Goal: Task Accomplishment & Management: Manage account settings

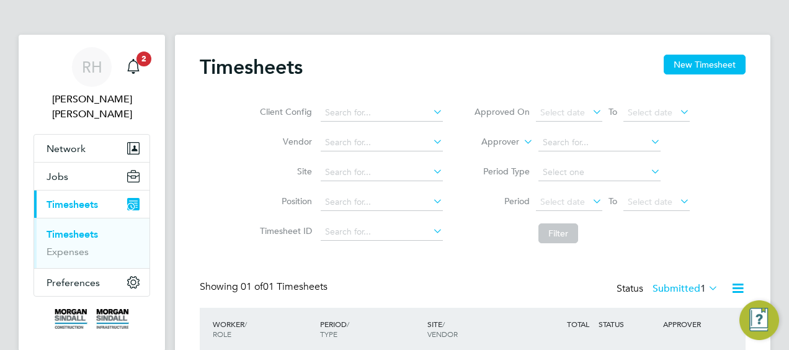
scroll to position [31, 107]
click at [144, 56] on span "2" at bounding box center [143, 58] width 15 height 15
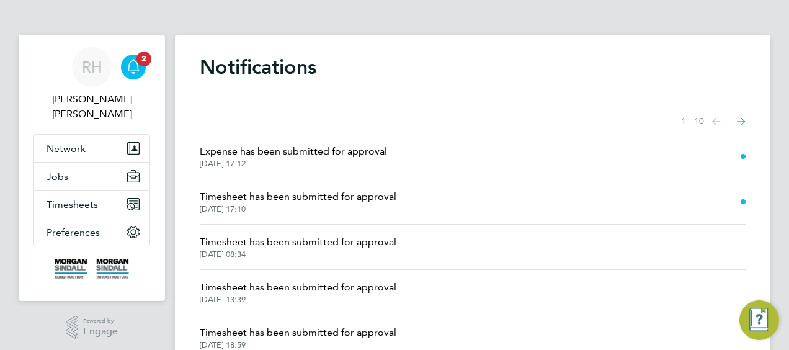
click at [254, 195] on span "Timesheet has been submitted for approval" at bounding box center [298, 196] width 197 height 15
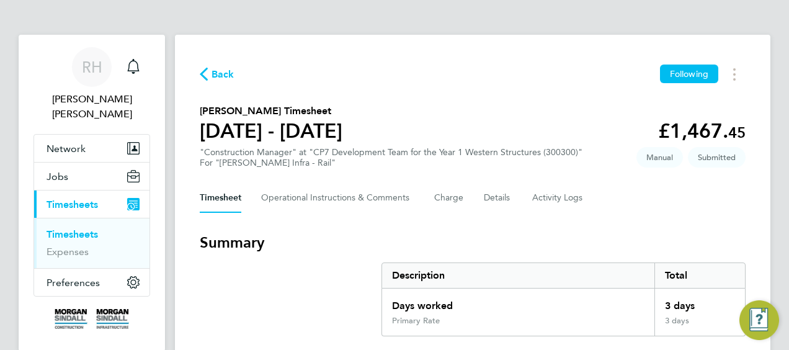
click at [691, 210] on div "Timesheet Operational Instructions & Comments Charge Details Activity Logs" at bounding box center [473, 198] width 546 height 30
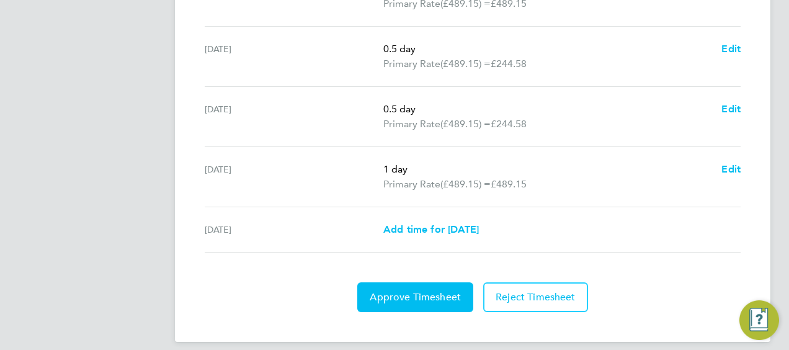
scroll to position [521, 0]
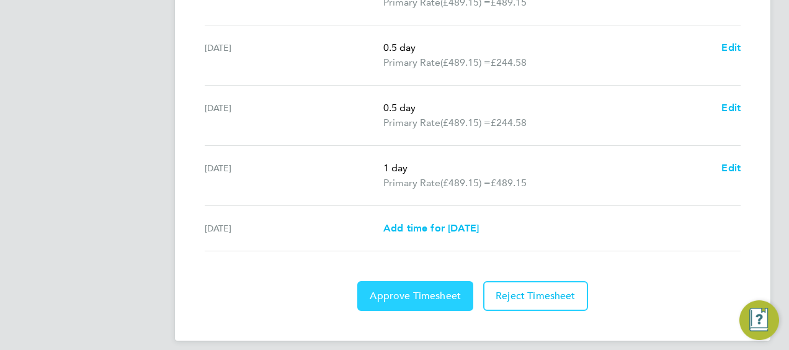
click at [412, 296] on span "Approve Timesheet" at bounding box center [415, 296] width 91 height 12
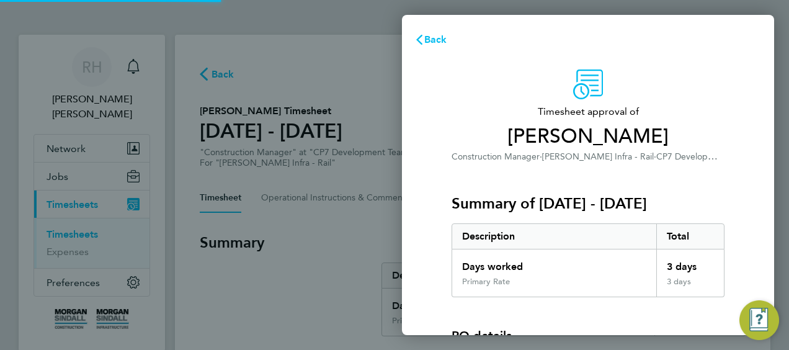
click at [620, 265] on div "Days worked" at bounding box center [554, 262] width 204 height 27
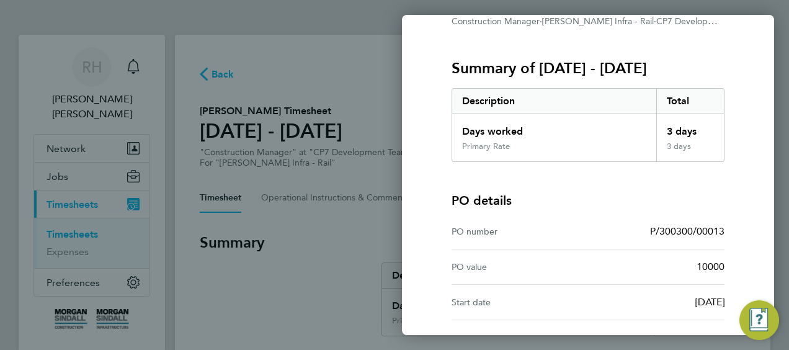
scroll to position [243, 0]
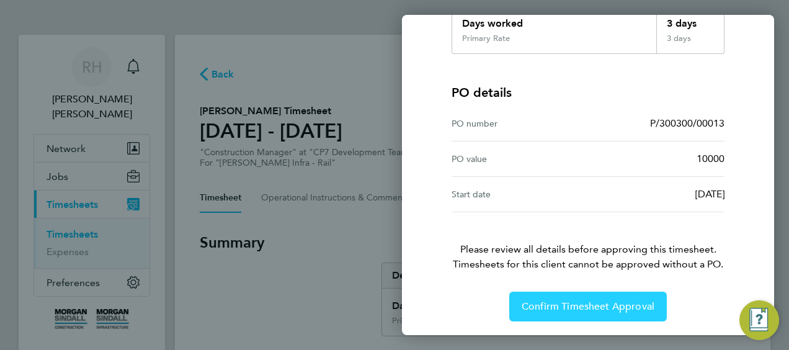
click at [592, 303] on span "Confirm Timesheet Approval" at bounding box center [588, 306] width 133 height 12
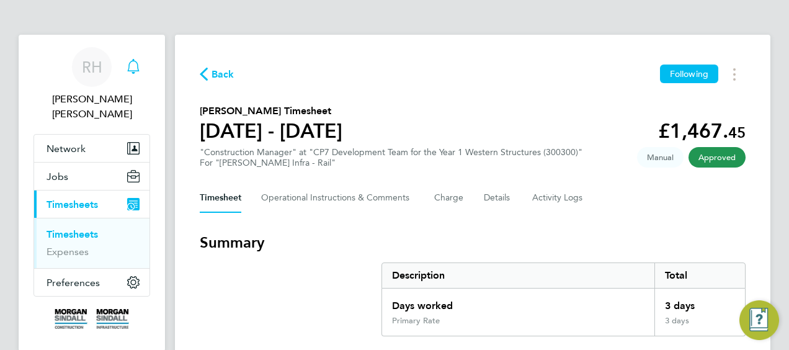
click at [131, 68] on icon "Main navigation" at bounding box center [133, 66] width 15 height 15
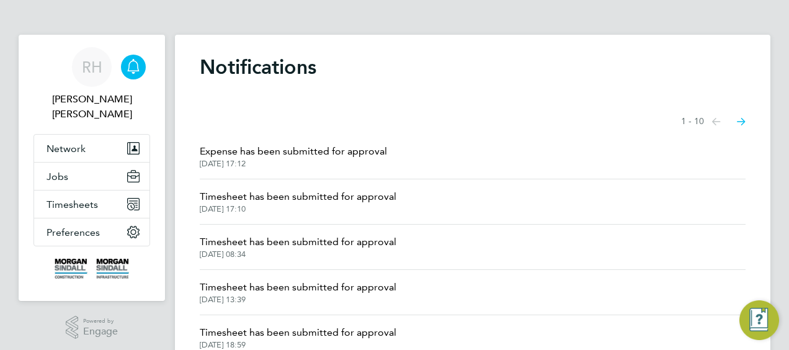
click at [251, 155] on span "Expense has been submitted for approval" at bounding box center [293, 151] width 187 height 15
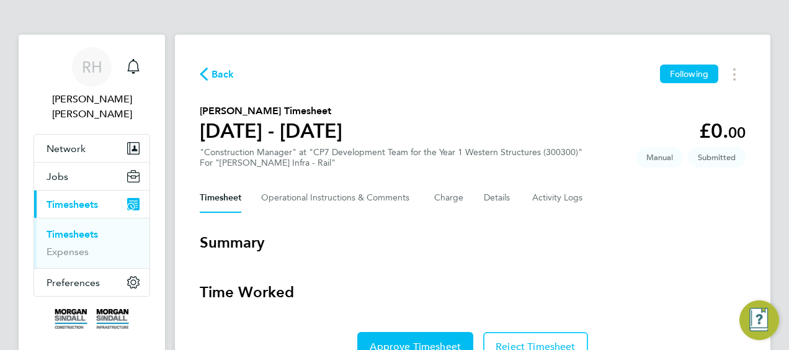
click at [672, 274] on section "Summary Time Worked Approve Timesheet Reject Timesheet" at bounding box center [473, 297] width 546 height 129
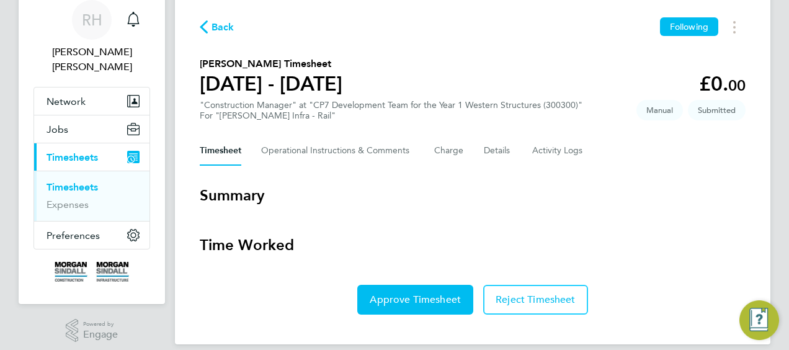
scroll to position [61, 0]
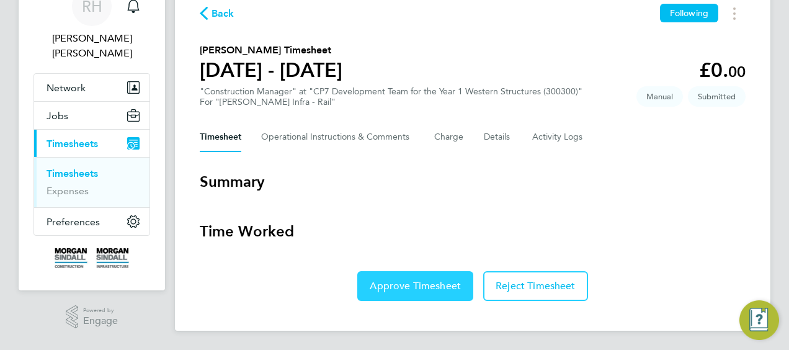
click at [416, 284] on span "Approve Timesheet" at bounding box center [415, 286] width 91 height 12
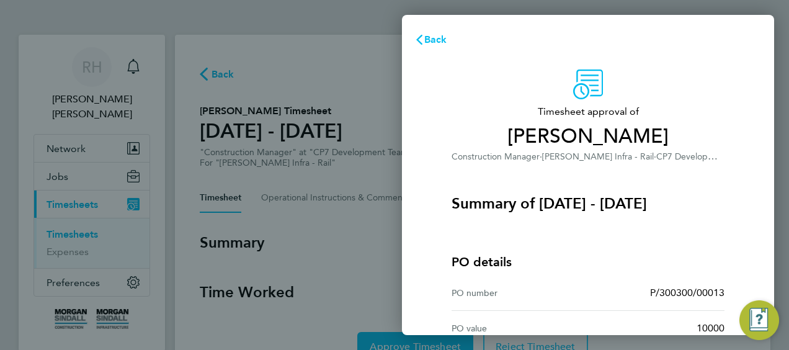
click at [607, 256] on div "PO details" at bounding box center [588, 261] width 273 height 17
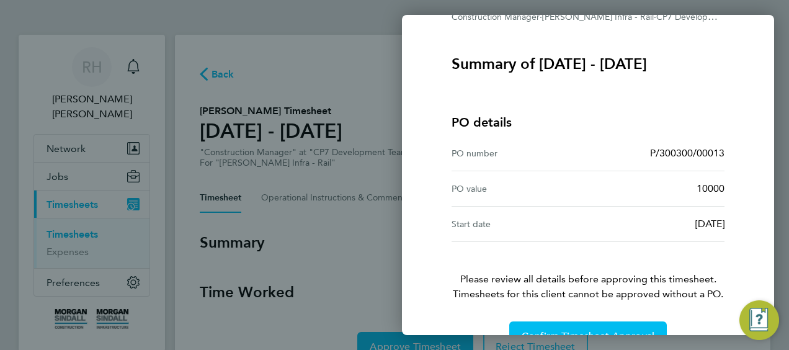
scroll to position [170, 0]
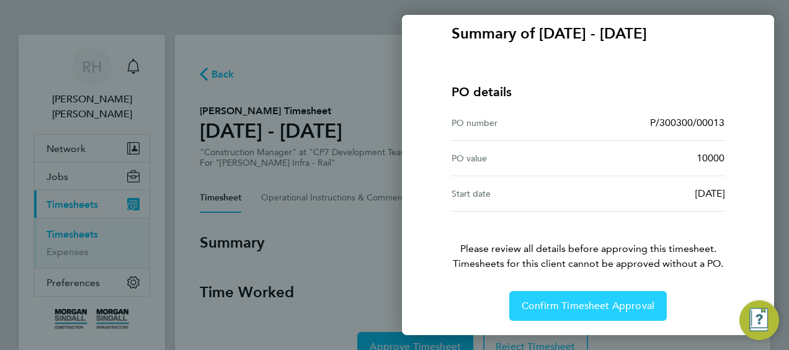
click at [603, 301] on span "Confirm Timesheet Approval" at bounding box center [588, 306] width 133 height 12
